Goal: Information Seeking & Learning: Understand process/instructions

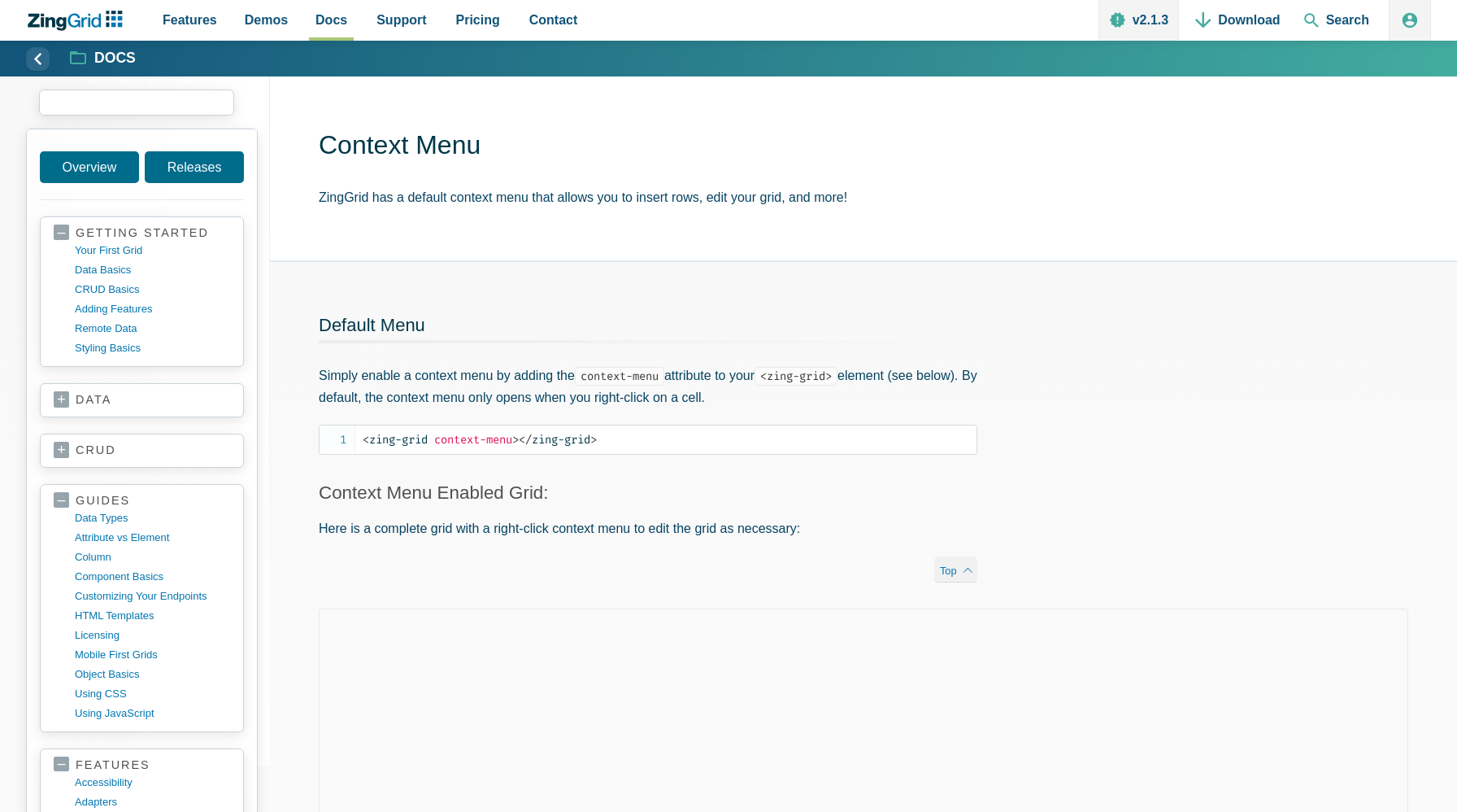
click at [117, 108] on input "search input" at bounding box center [136, 102] width 195 height 26
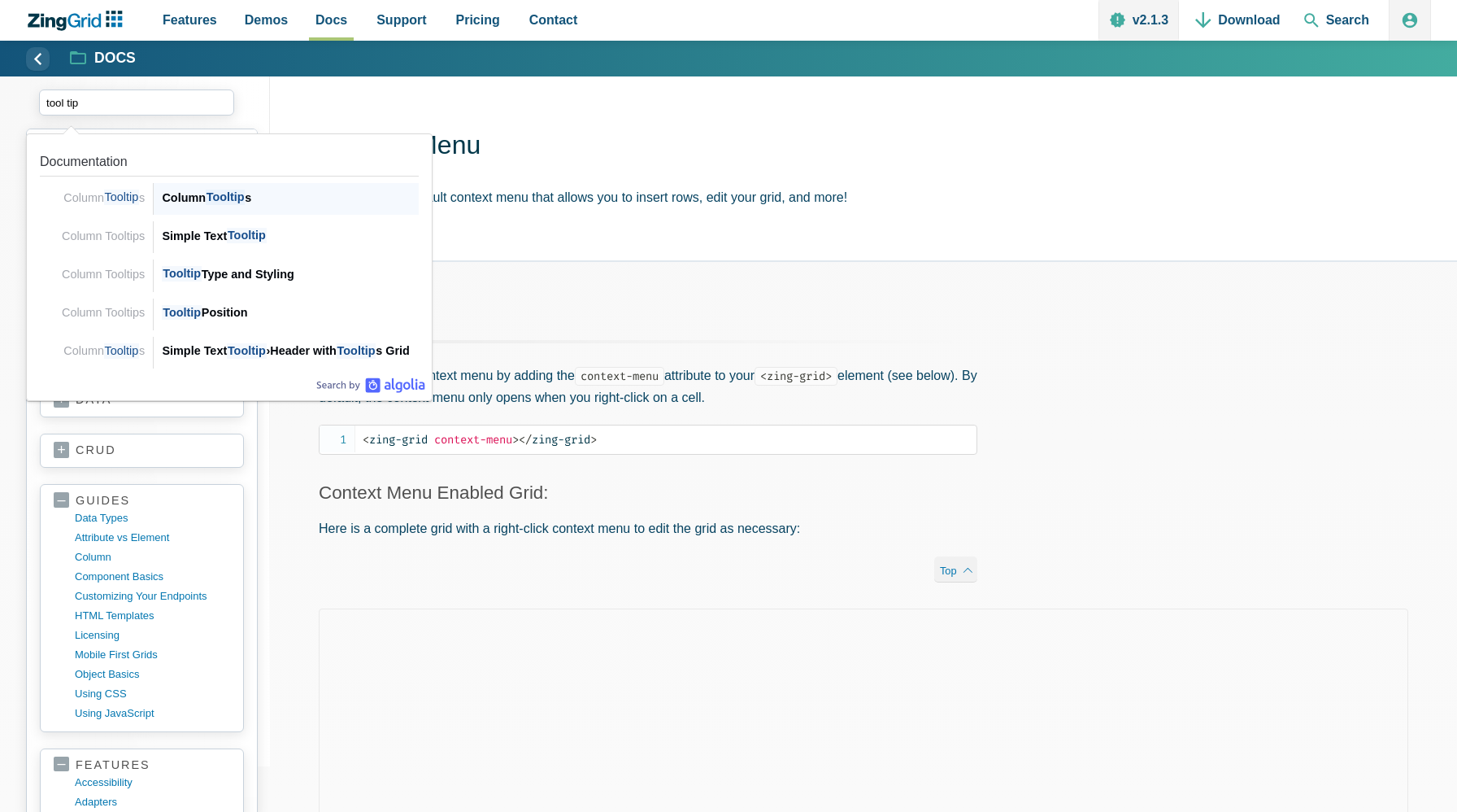
click at [220, 198] on span "Tooltip" at bounding box center [225, 197] width 39 height 16
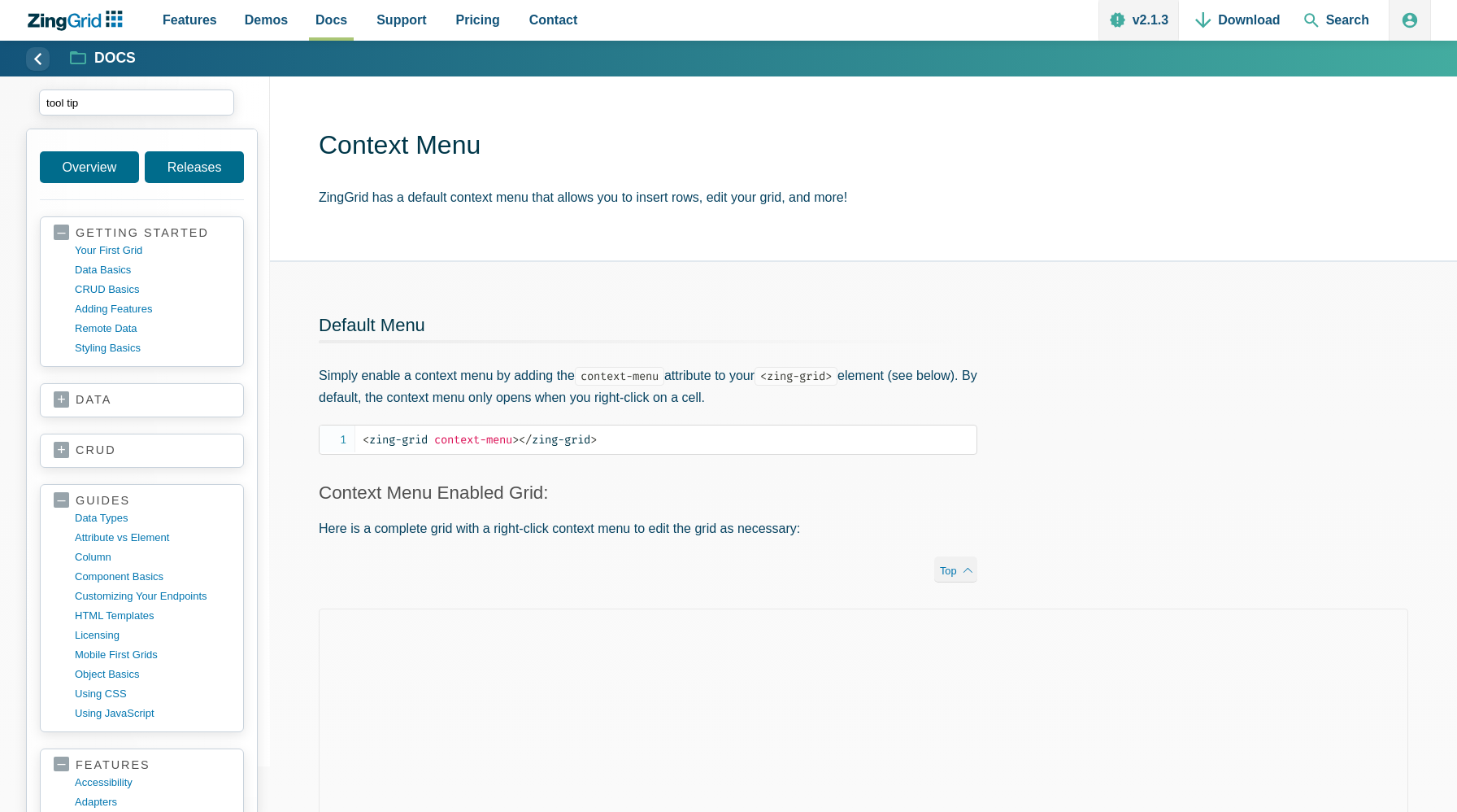
type input "tool tip"
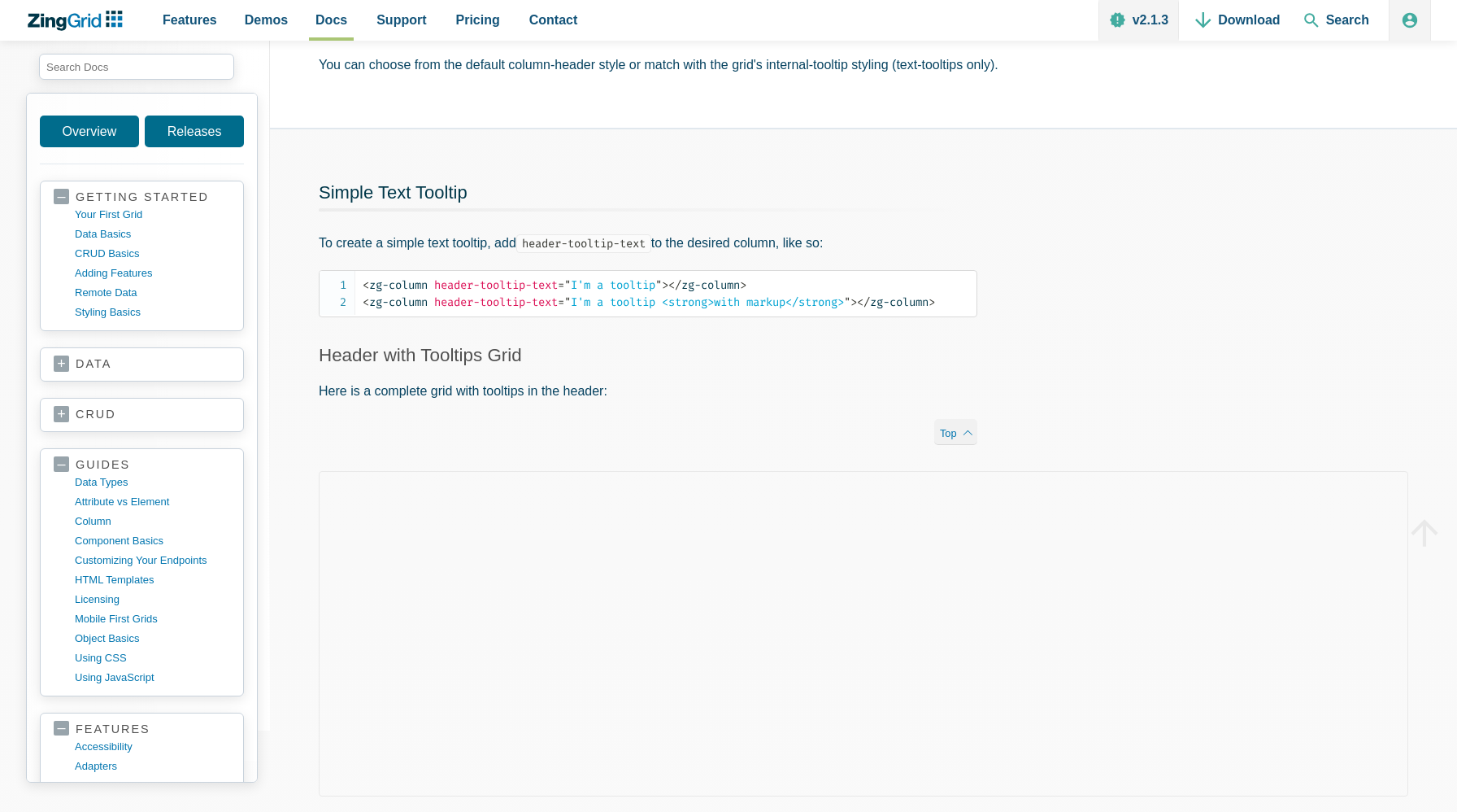
scroll to position [173, 0]
drag, startPoint x: 675, startPoint y: 284, endPoint x: 440, endPoint y: 283, distance: 235.0
click at [440, 283] on span "< zg-column header-tooltip-text = " I'm a tooltip " >" at bounding box center [515, 283] width 306 height 14
copy span "header-tooltip-text = " I'm a tooltip ""
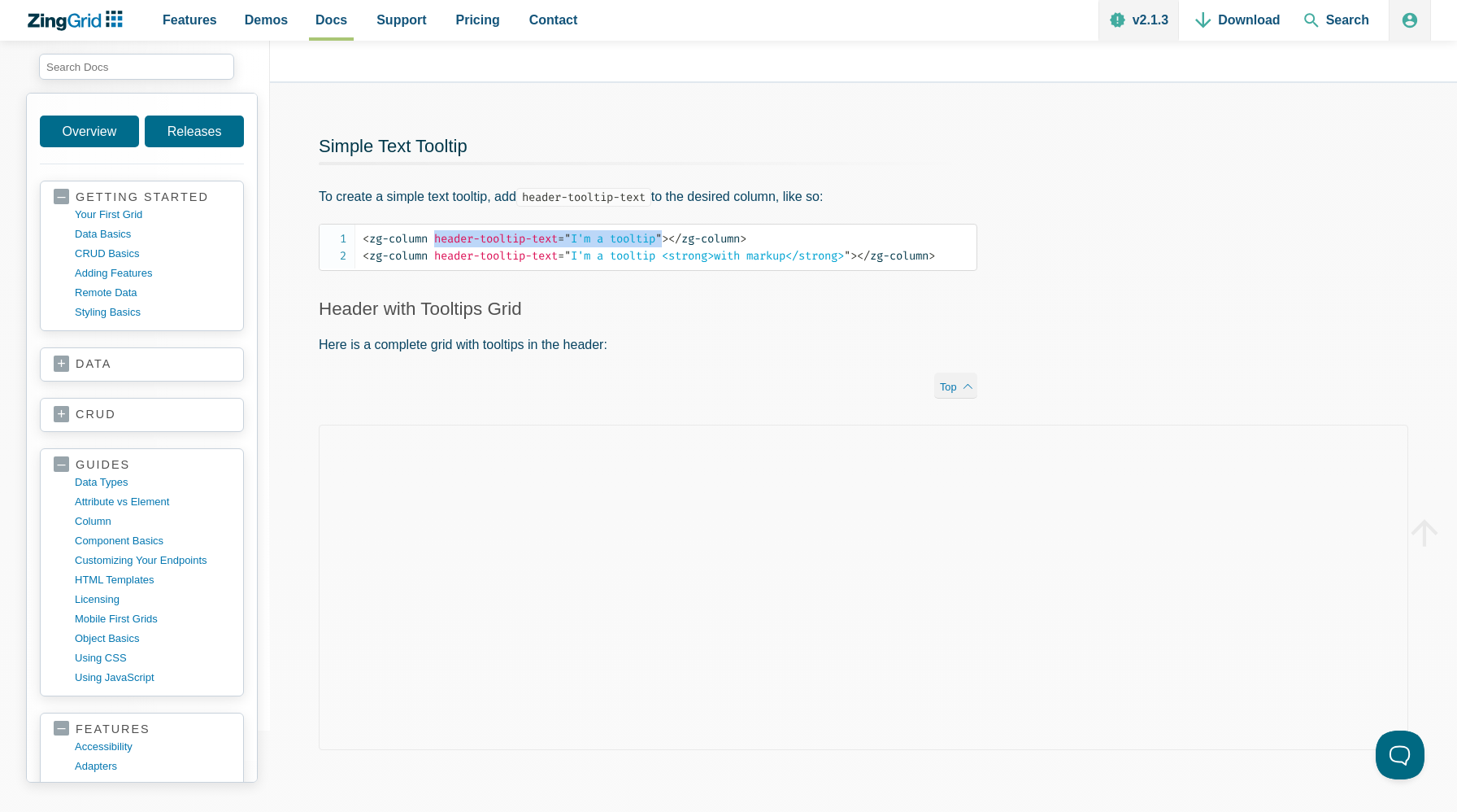
scroll to position [216, 0]
